Goal: Check status: Check status

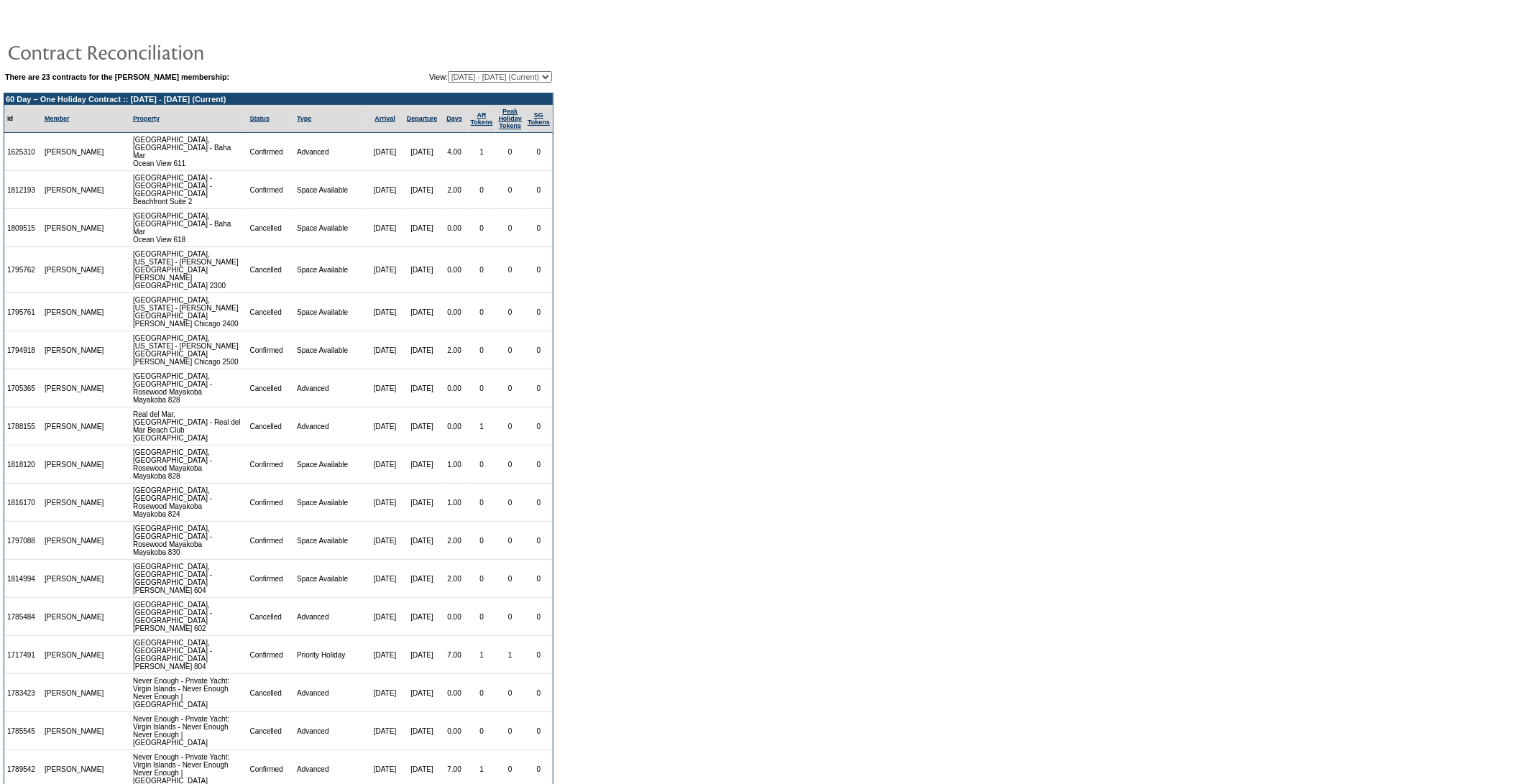
click at [502, 71] on select "[DATE] - [DATE] [DATE] - [DATE] [DATE] - [DATE] [DATE] - [DATE] [DATE] - [DATE]…" at bounding box center [500, 77] width 104 height 12
select select "75577"
click at [448, 71] on select "[DATE] - [DATE] [DATE] - [DATE] [DATE] - [DATE] [DATE] - [DATE] [DATE] - [DATE]…" at bounding box center [500, 77] width 104 height 12
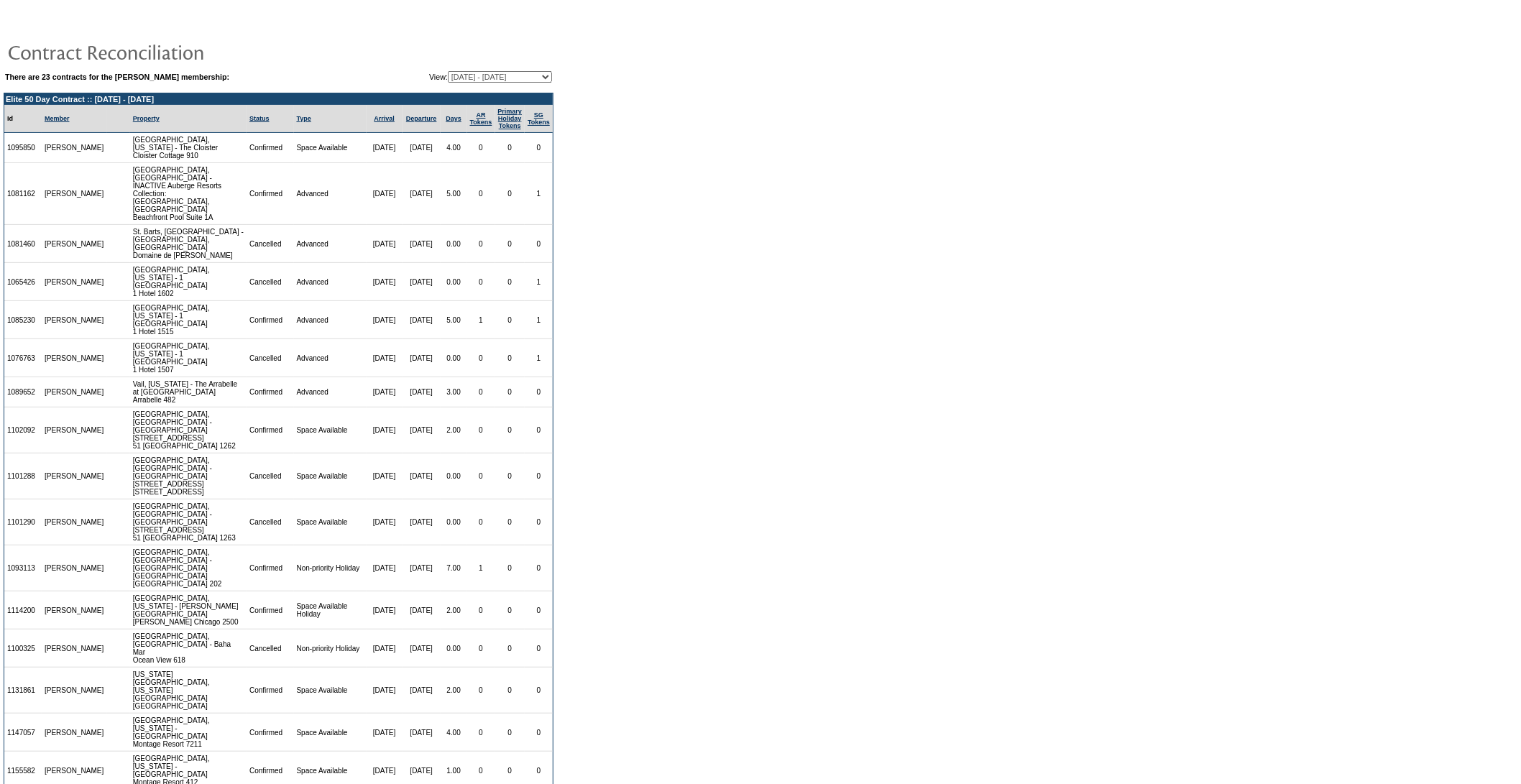
click at [516, 76] on select "[DATE] - [DATE] [DATE] - [DATE] [DATE] - [DATE] [DATE] - [DATE] [DATE] - [DATE]…" at bounding box center [500, 77] width 104 height 12
select select "69391"
click at [448, 71] on select "[DATE] - [DATE] [DATE] - [DATE] [DATE] - [DATE] [DATE] - [DATE] [DATE] - [DATE]…" at bounding box center [500, 77] width 104 height 12
